Goal: Book appointment/travel/reservation

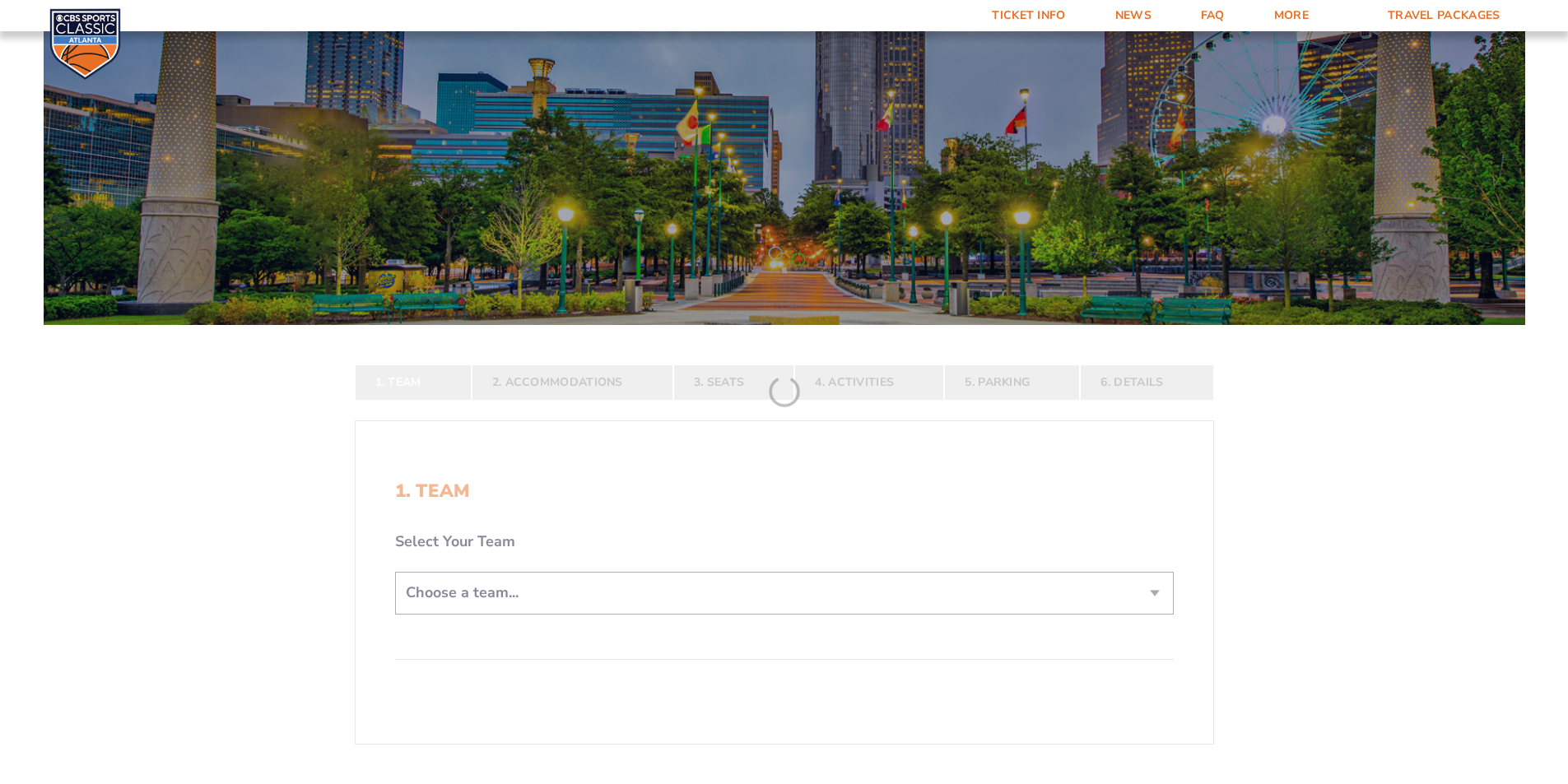
scroll to position [247, 0]
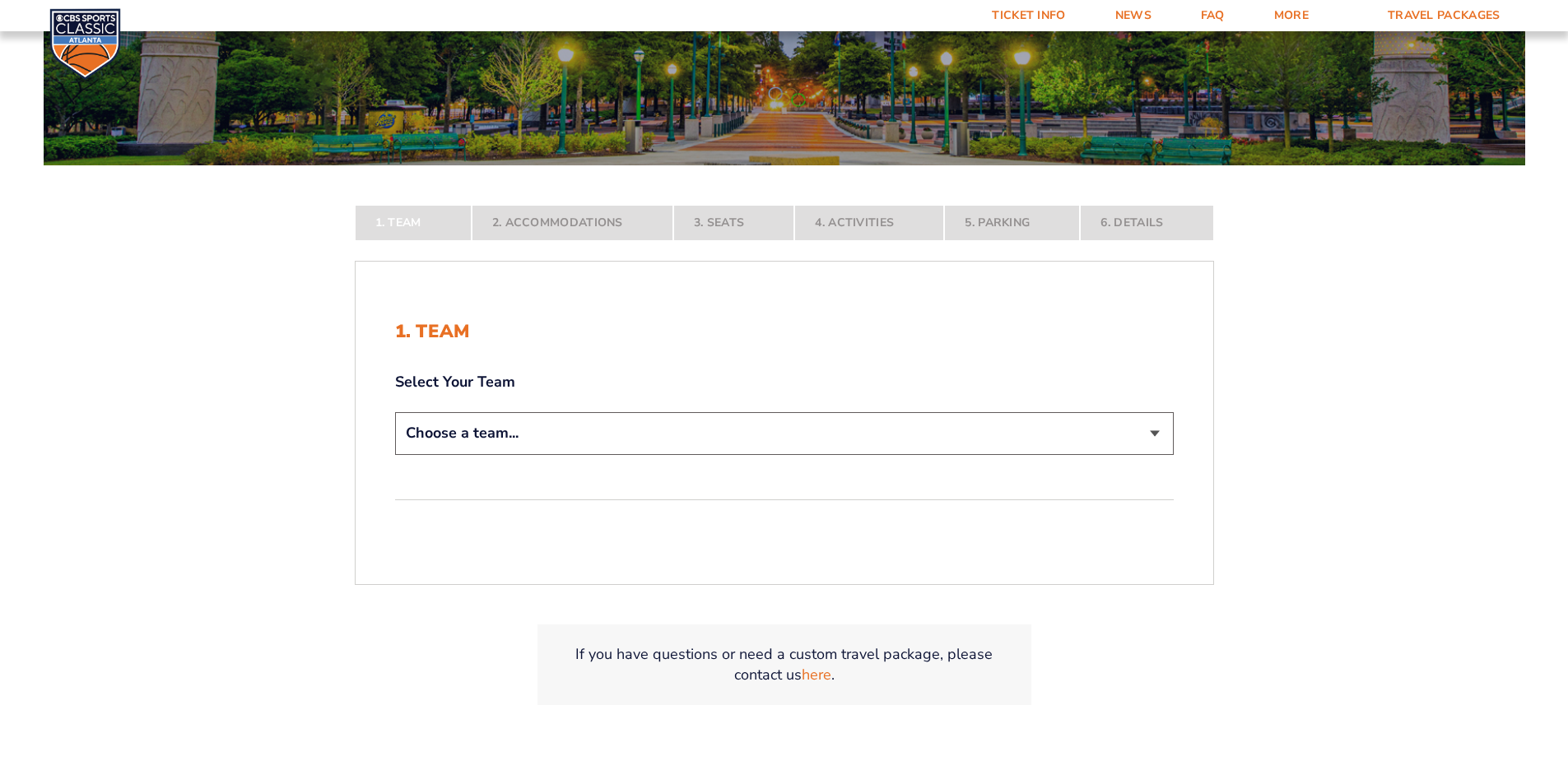
click at [1155, 436] on select "Choose a team... [US_STATE] Wildcats [US_STATE] State Buckeyes [US_STATE] Tar H…" at bounding box center [784, 433] width 779 height 42
select select "12956"
click at [395, 454] on select "Choose a team... [US_STATE] Wildcats [US_STATE] State Buckeyes [US_STATE] Tar H…" at bounding box center [784, 433] width 779 height 42
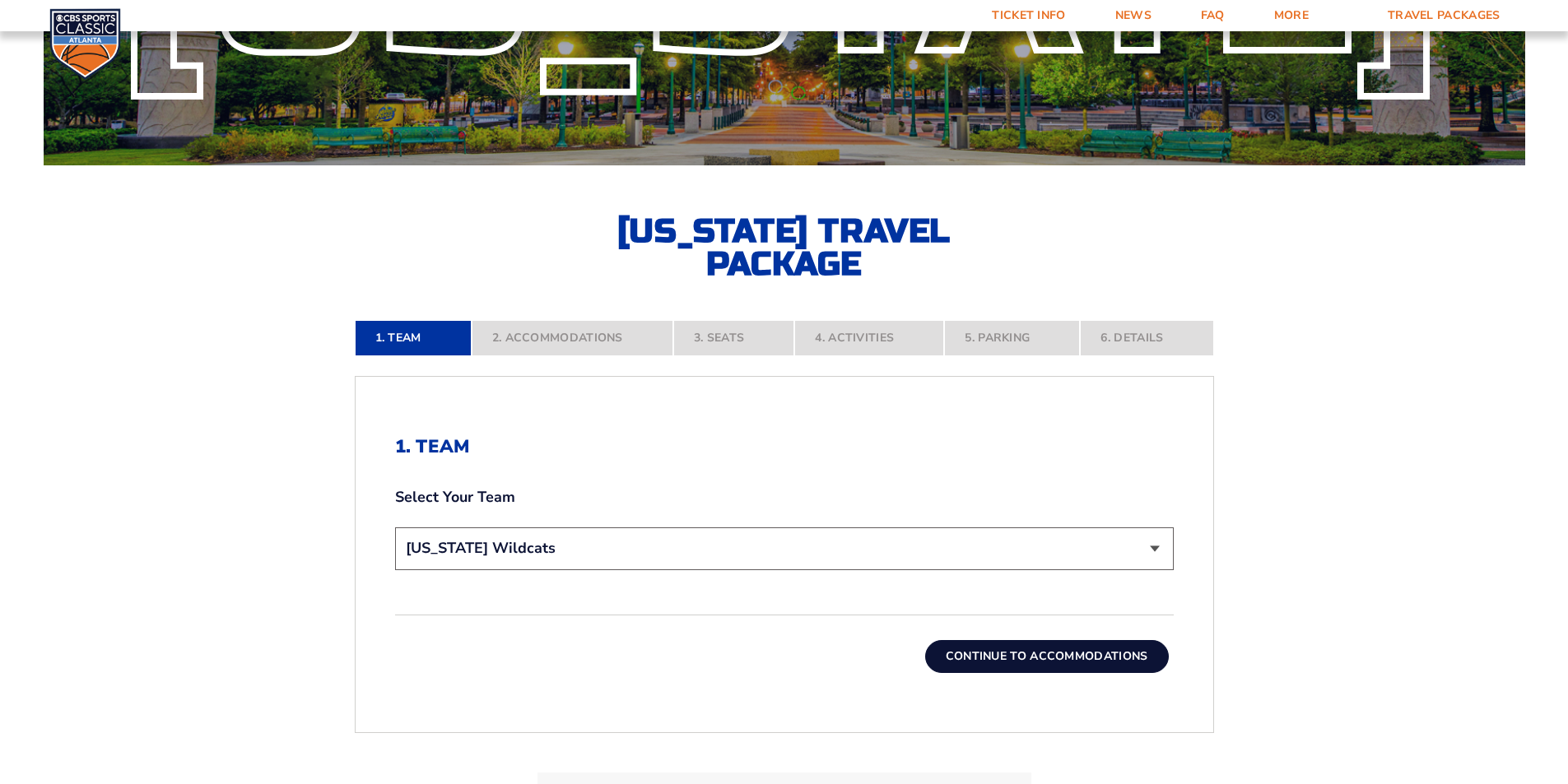
click at [1068, 660] on button "Continue To Accommodations" at bounding box center [1047, 656] width 244 height 33
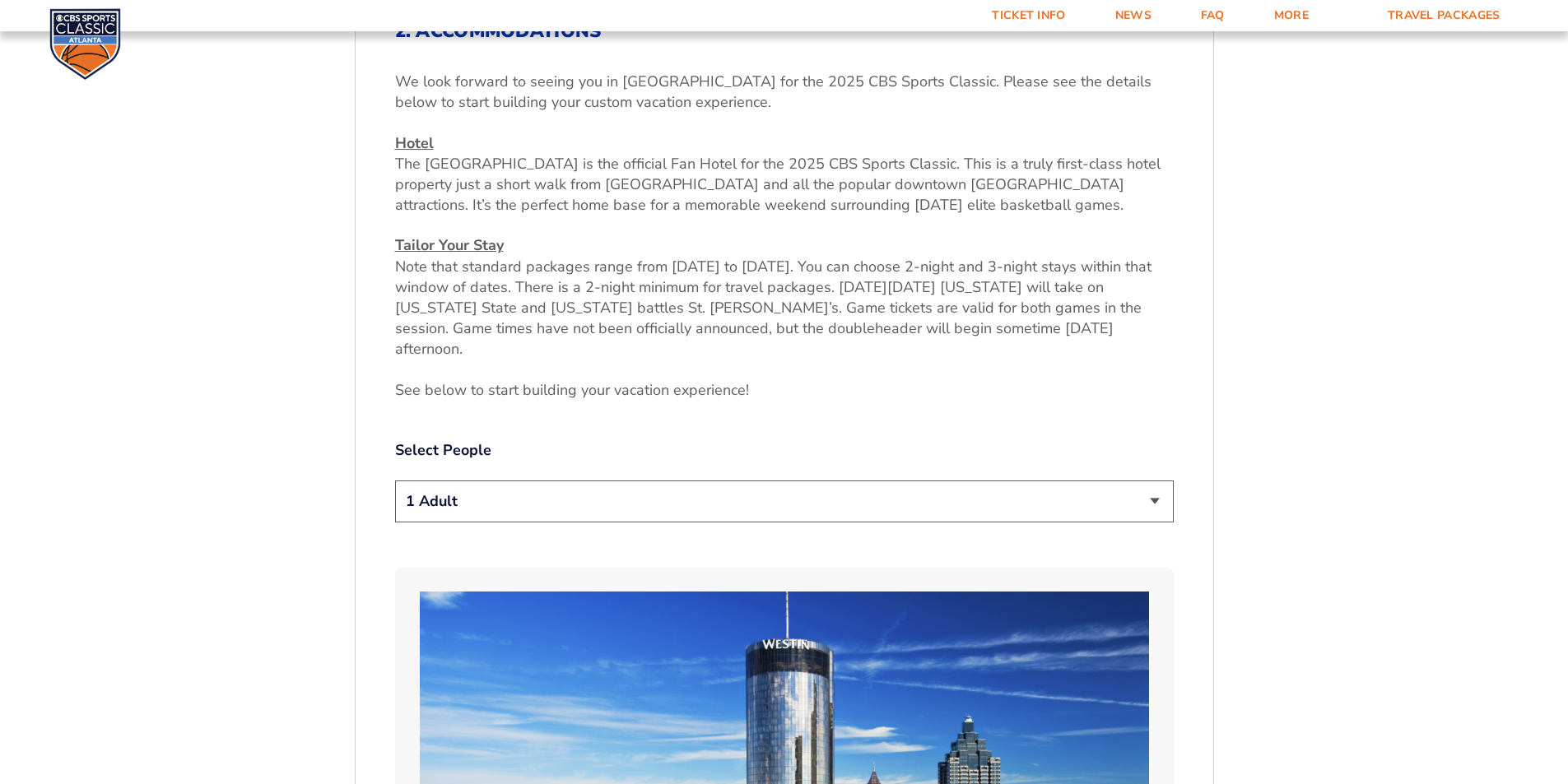
scroll to position [700, 0]
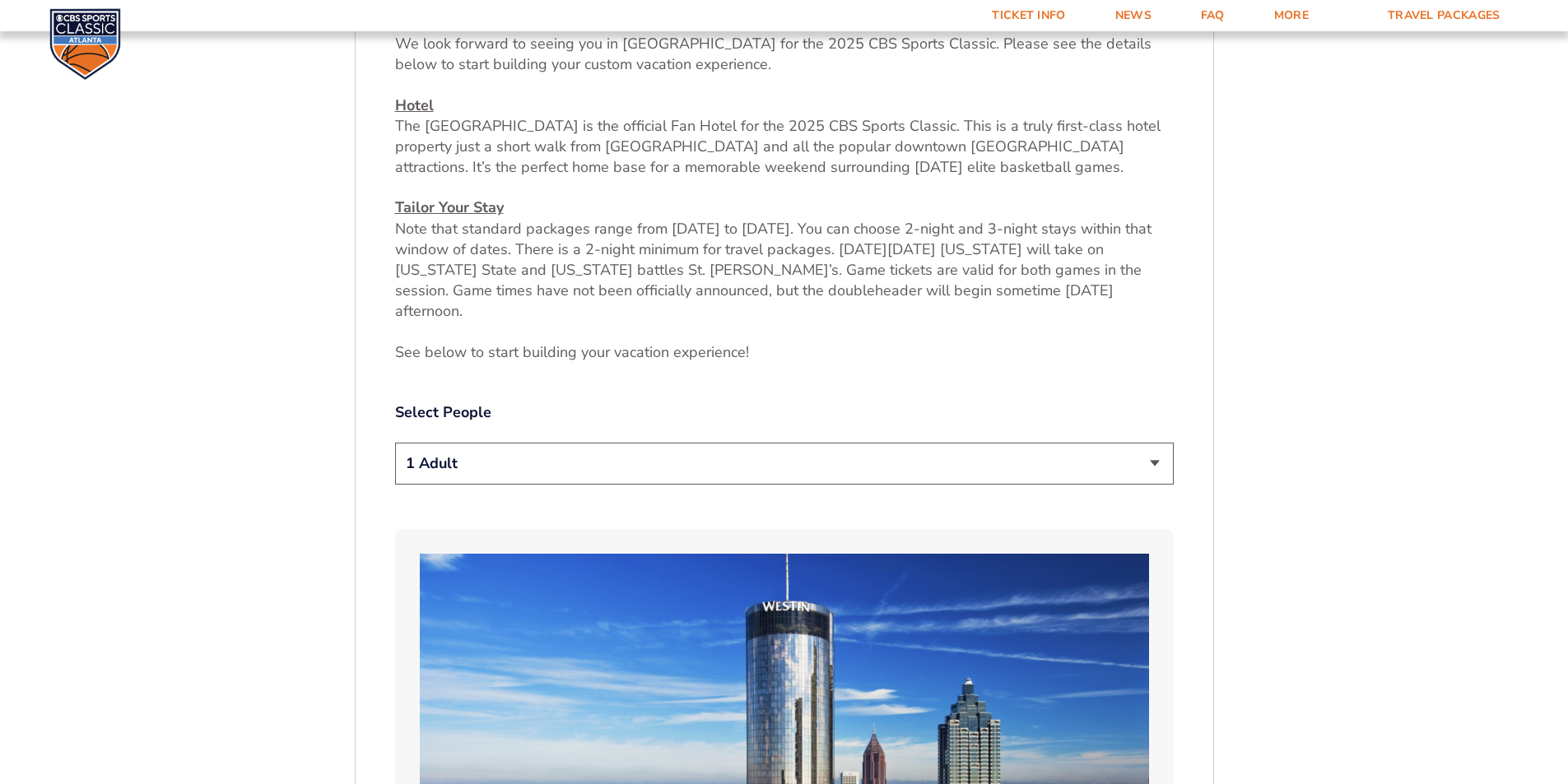
click at [990, 446] on select "1 Adult 2 Adults 3 Adults 4 Adults 2 Adults + 1 Child 2 Adults + 2 Children 2 A…" at bounding box center [784, 464] width 779 height 42
select select "2 Adults"
click at [395, 443] on select "1 Adult 2 Adults 3 Adults 4 Adults 2 Adults + 1 Child 2 Adults + 2 Children 2 A…" at bounding box center [784, 464] width 779 height 42
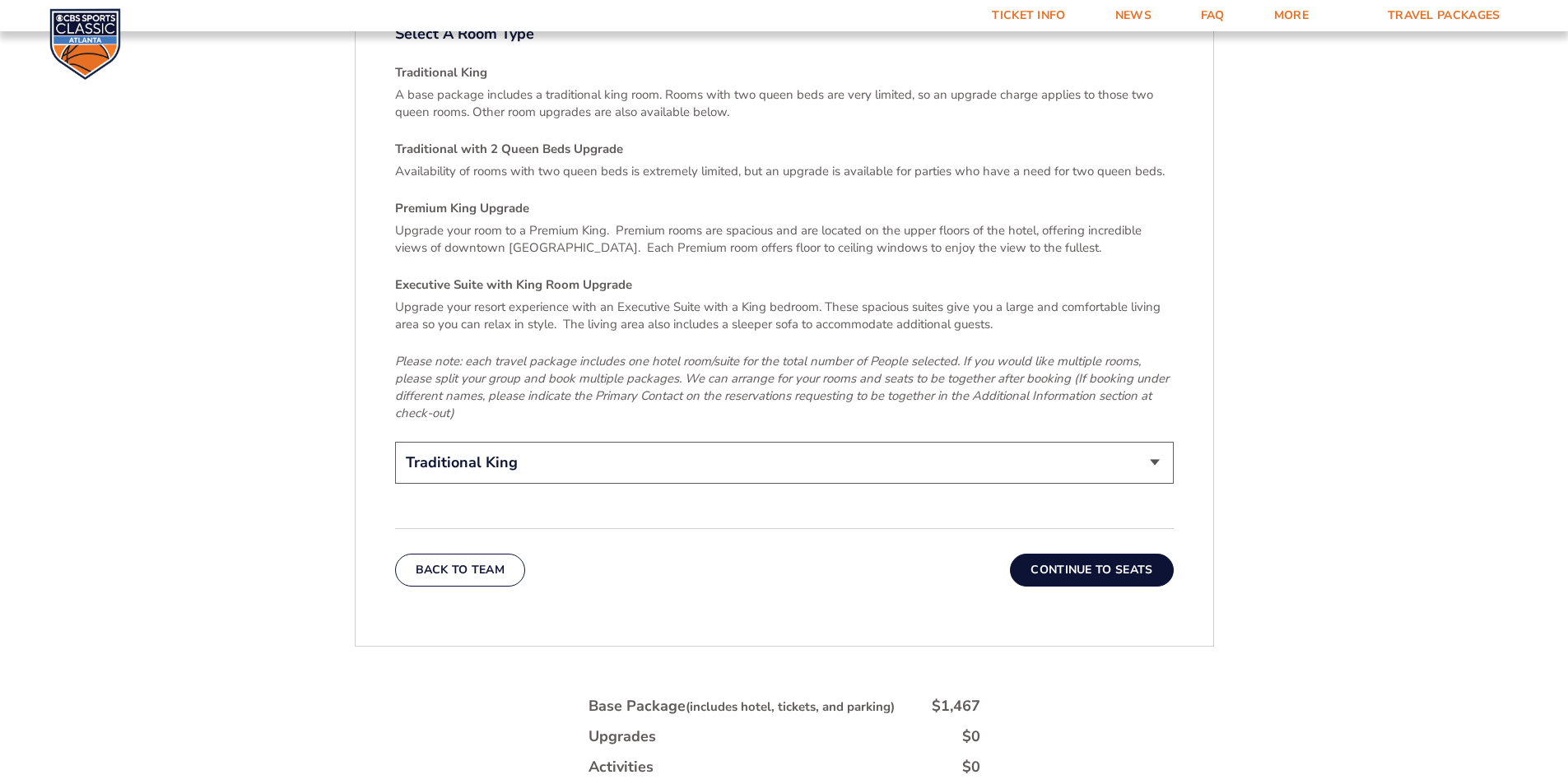
scroll to position [2510, 0]
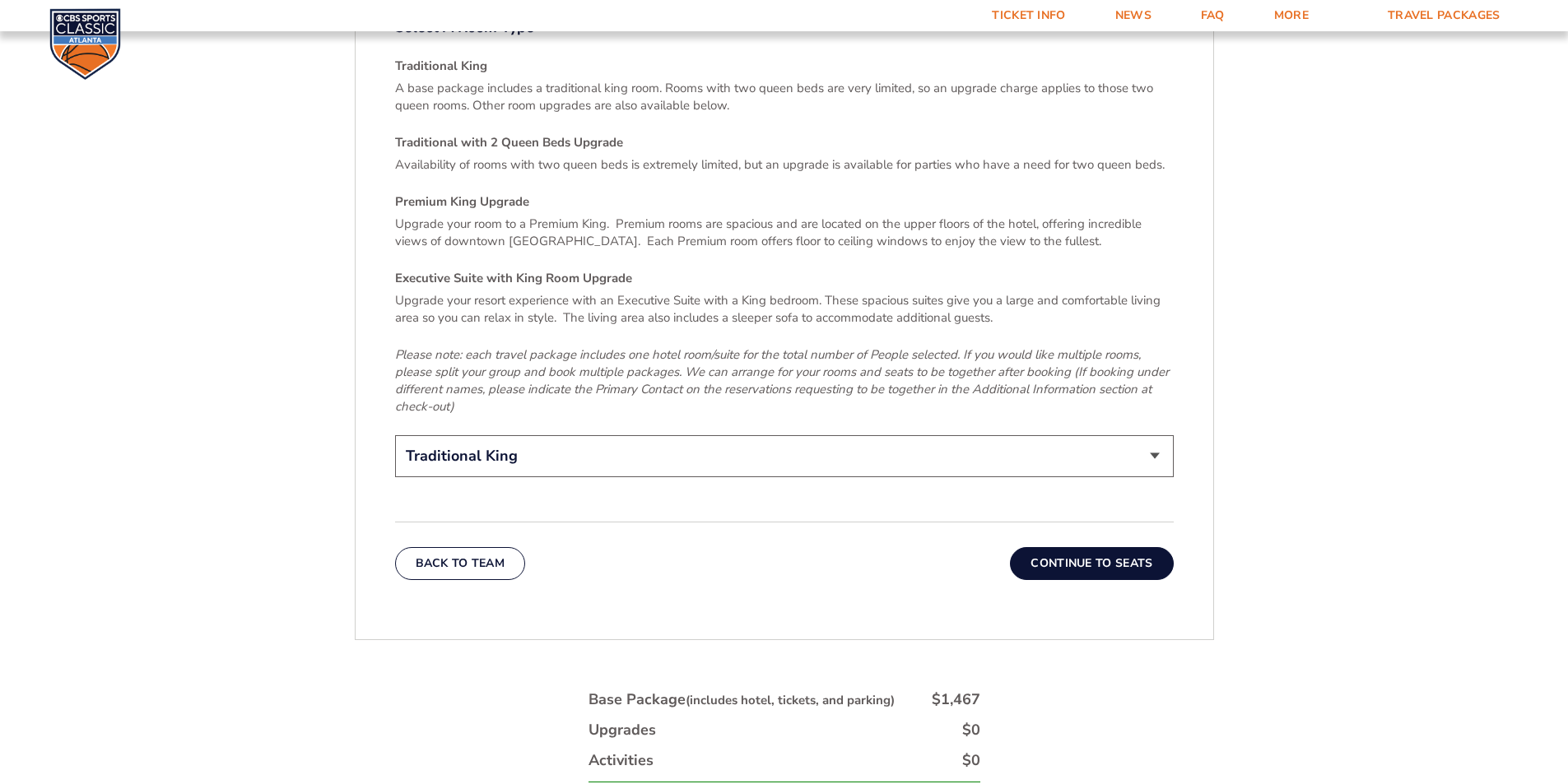
click at [1119, 547] on button "Continue To Seats" at bounding box center [1091, 563] width 163 height 33
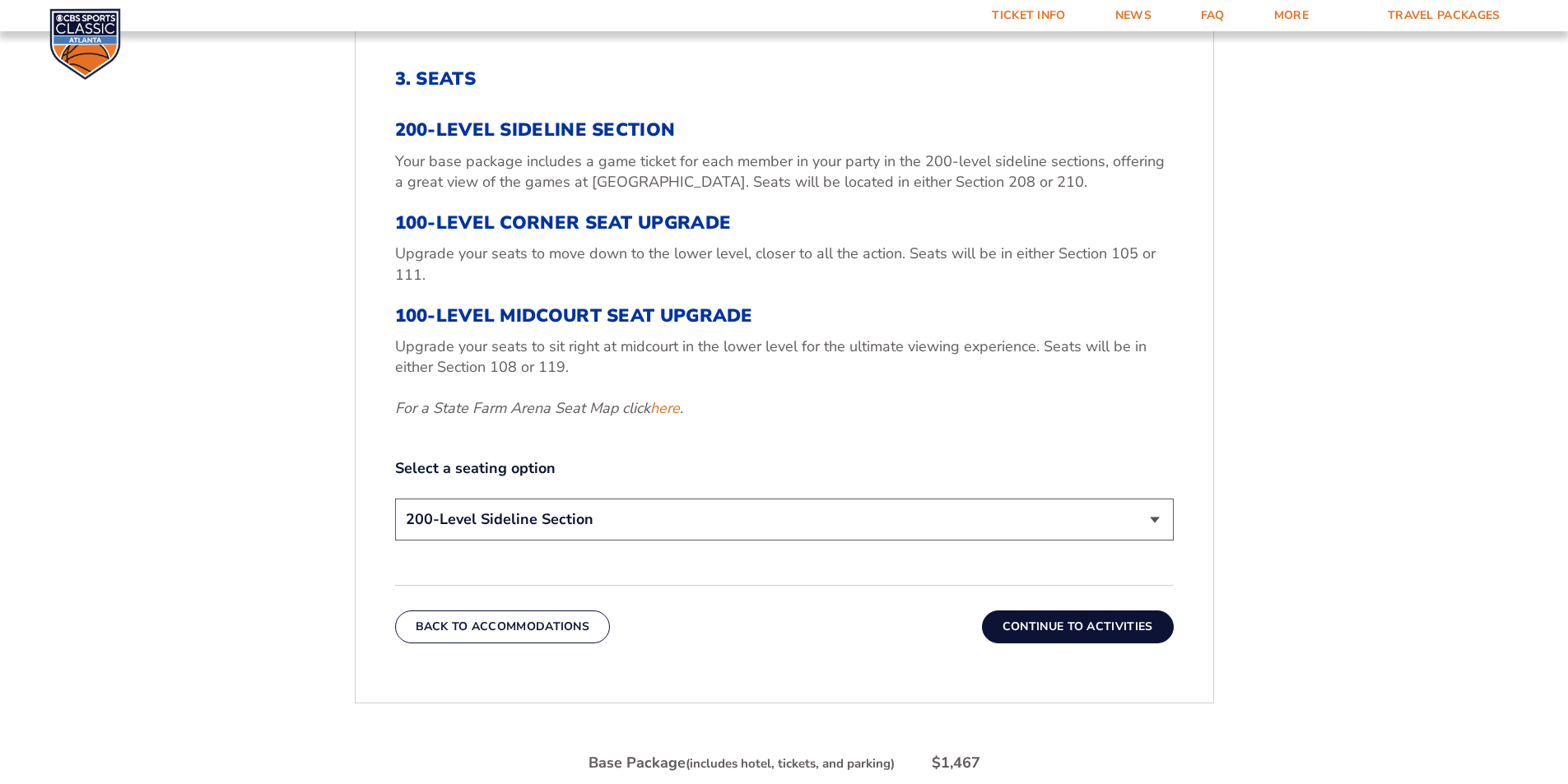
scroll to position [618, 0]
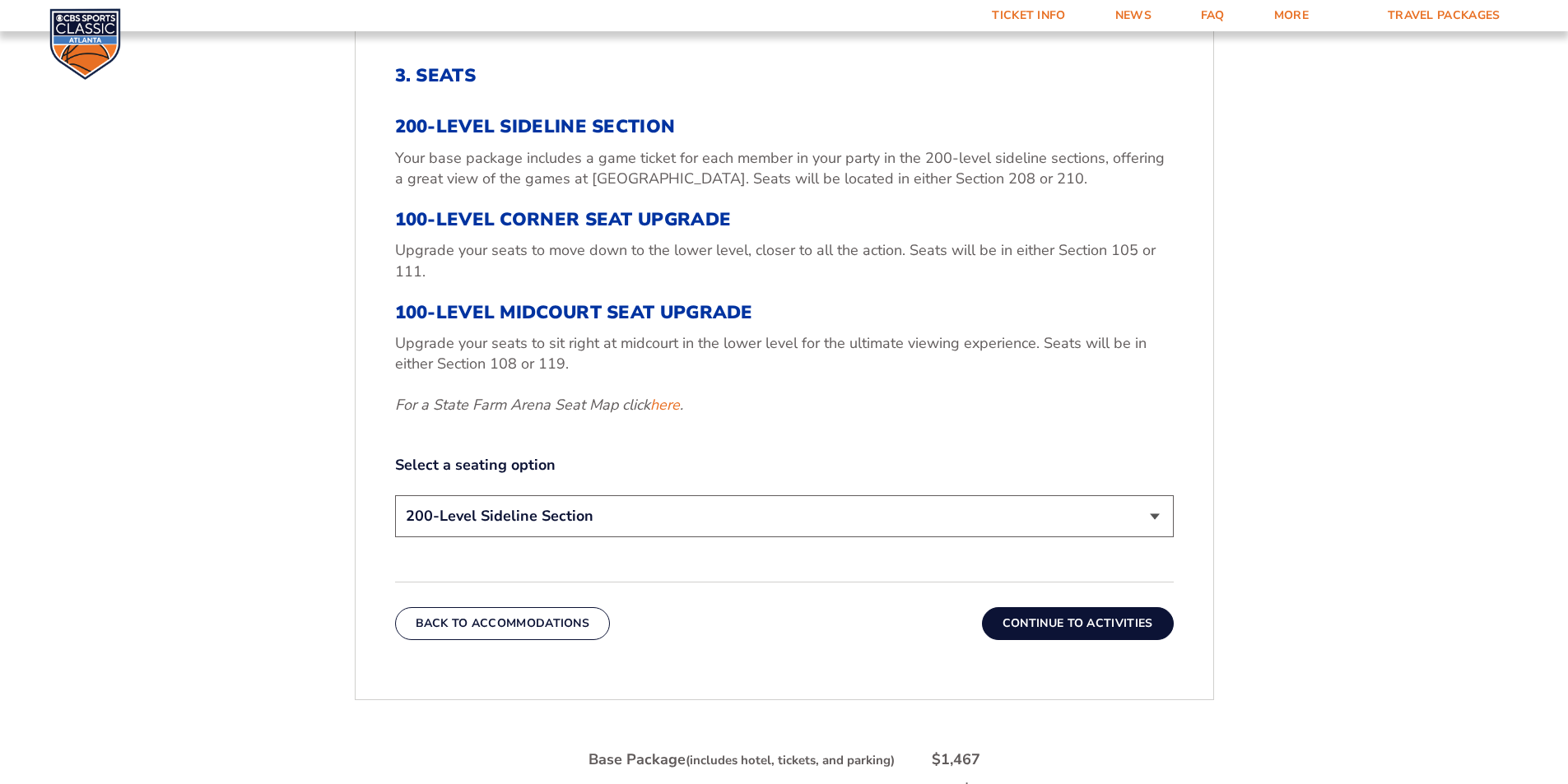
click at [524, 517] on select "200-Level Sideline Section 100-Level Corner Seat Upgrade (+$120 per person) 100…" at bounding box center [784, 517] width 779 height 42
click at [395, 495] on select "200-Level Sideline Section 100-Level Corner Seat Upgrade (+$120 per person) 100…" at bounding box center [784, 517] width 779 height 42
click at [1114, 624] on button "Continue To Activities" at bounding box center [1078, 624] width 192 height 33
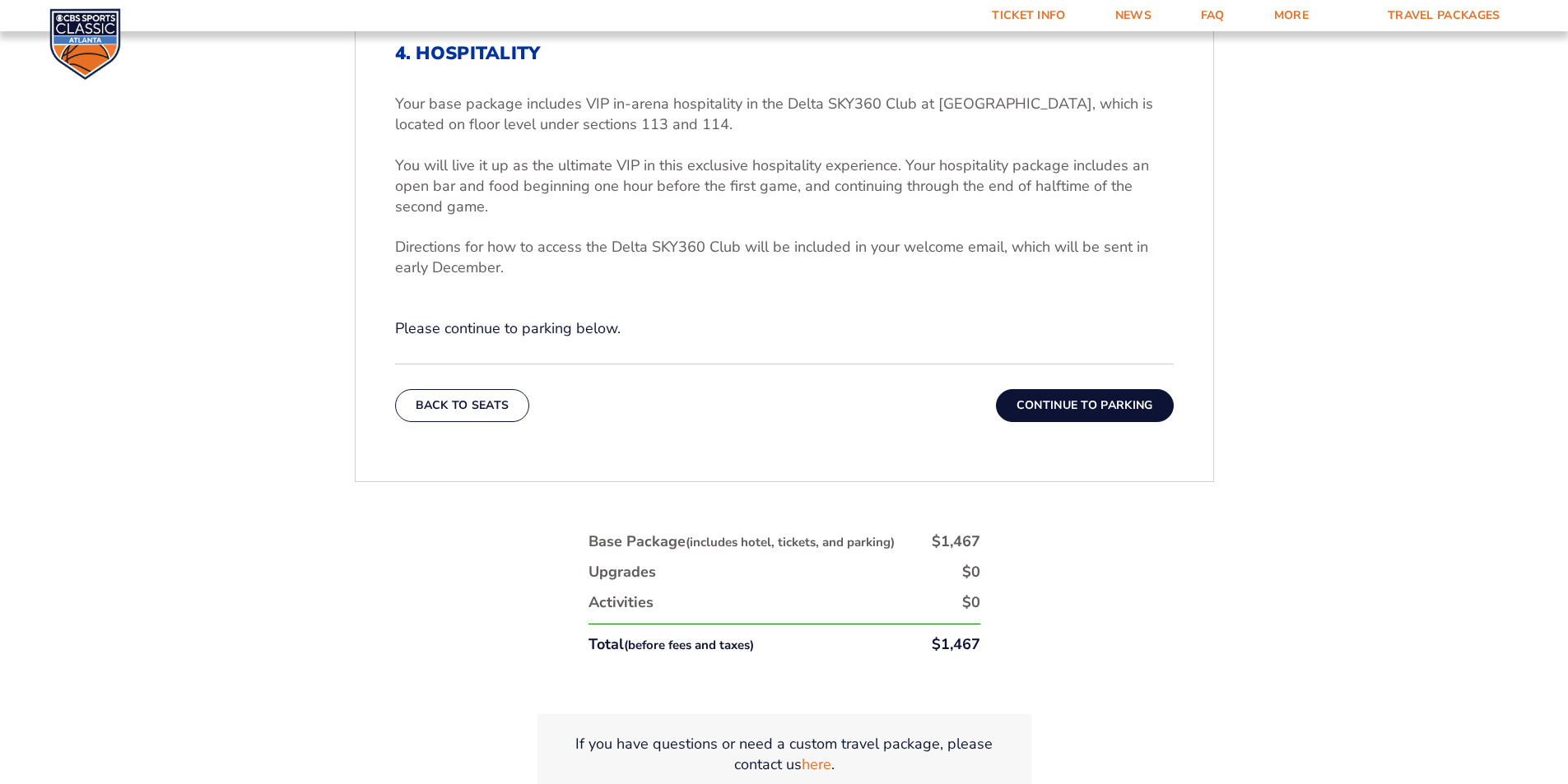
scroll to position [700, 0]
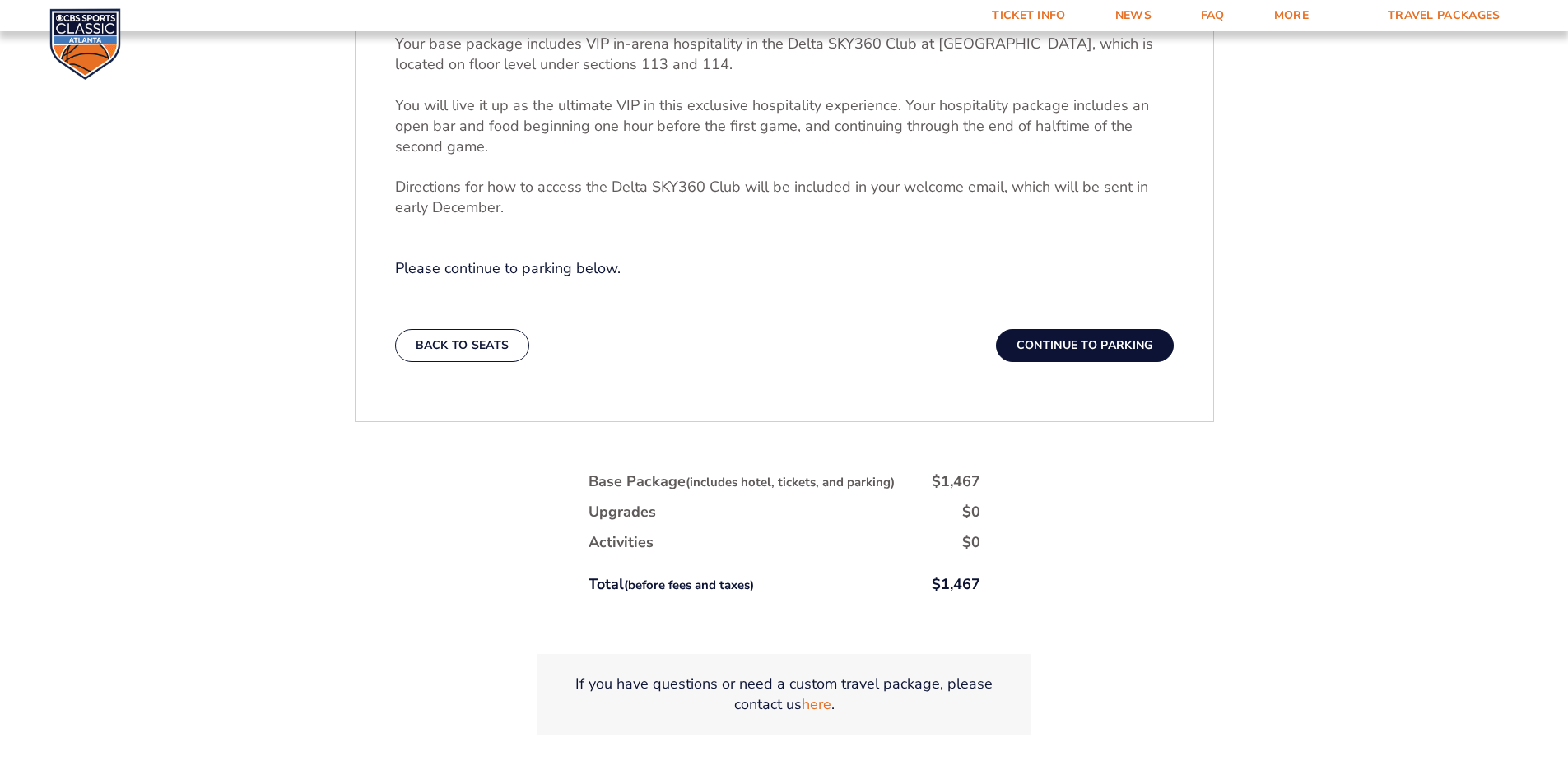
click at [1105, 347] on button "Continue To Parking" at bounding box center [1084, 346] width 177 height 33
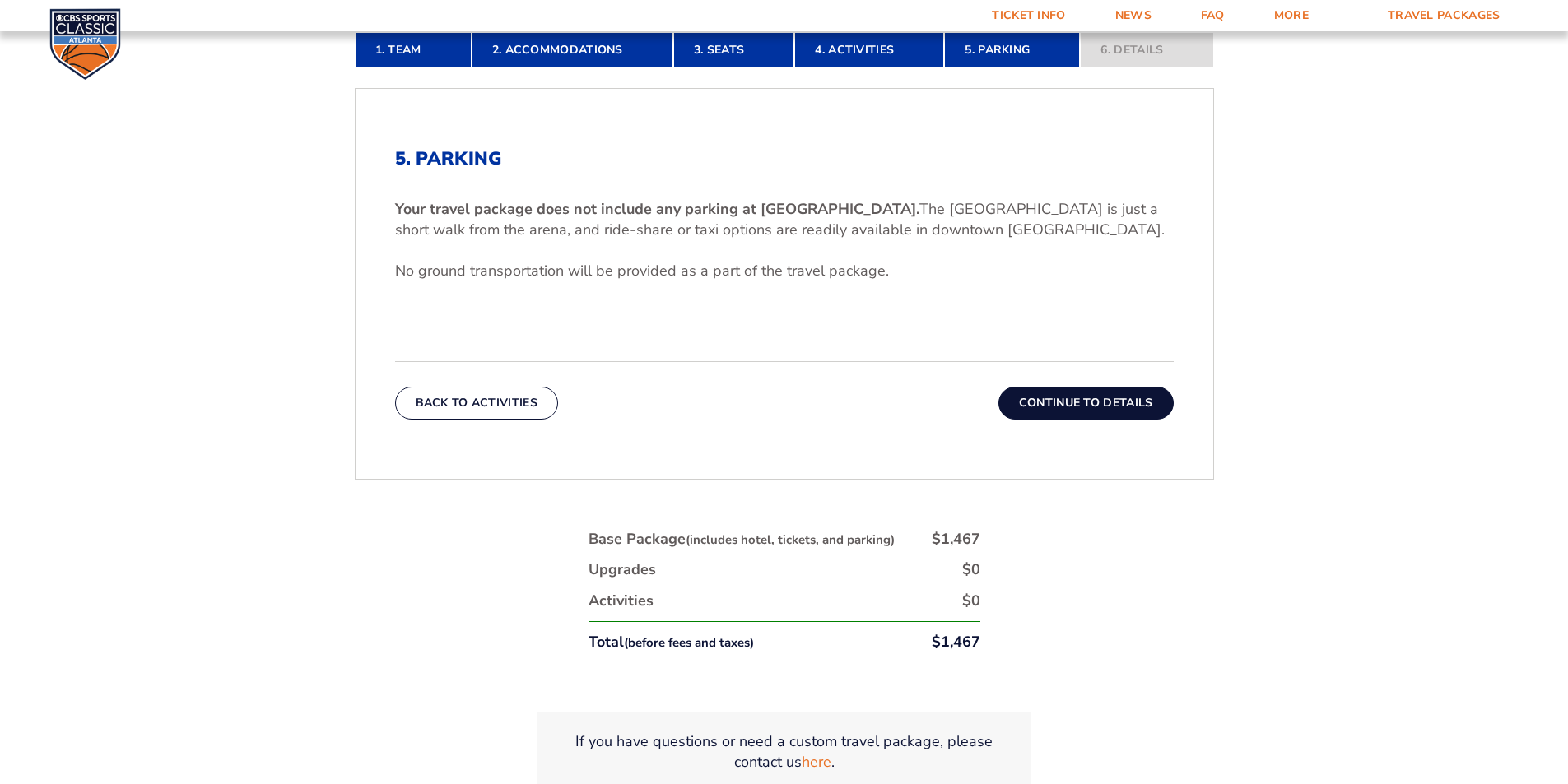
scroll to position [536, 0]
click at [1103, 403] on button "Continue To Details" at bounding box center [1086, 403] width 176 height 33
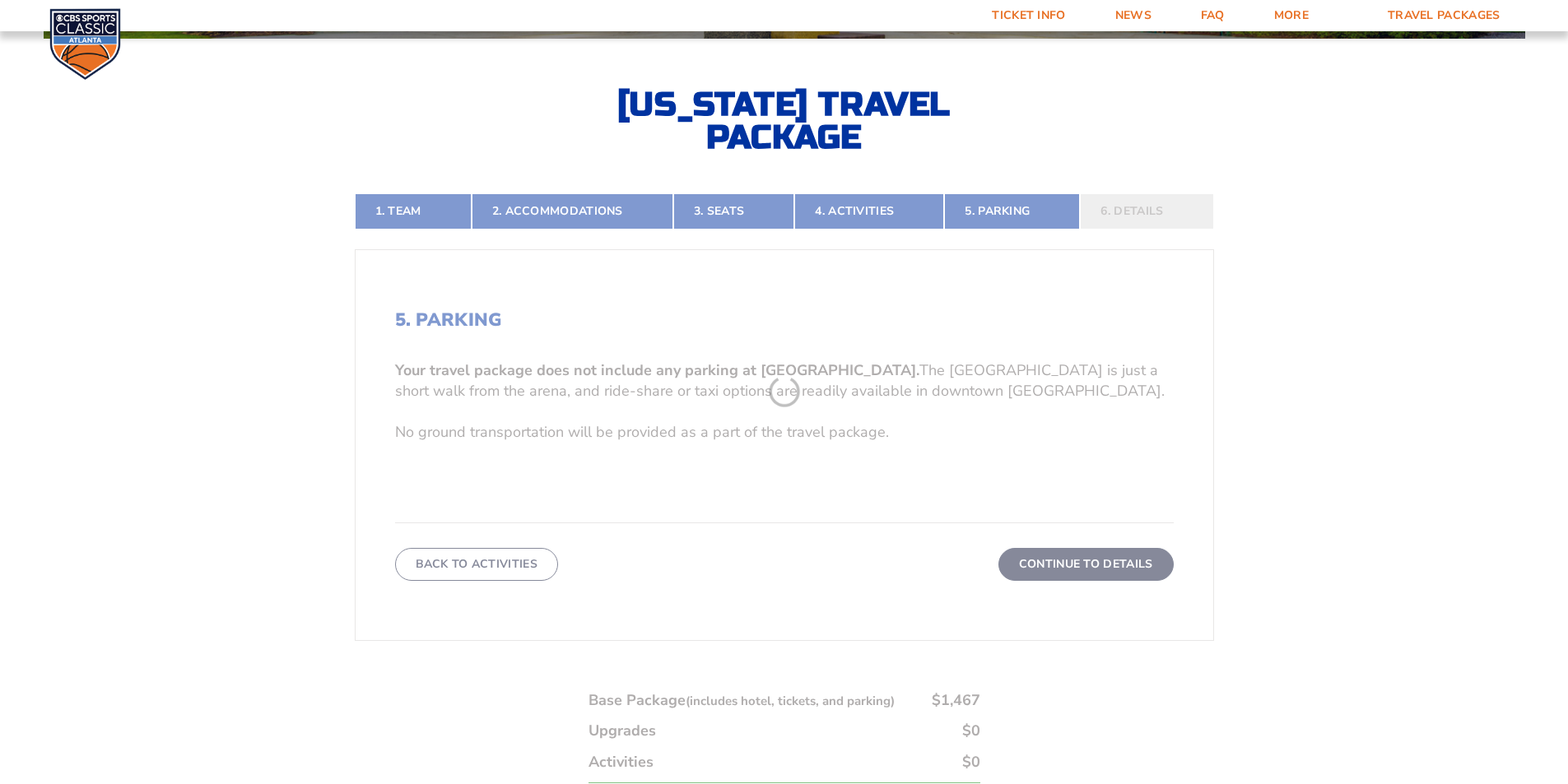
scroll to position [371, 0]
